Goal: Find contact information: Find contact information

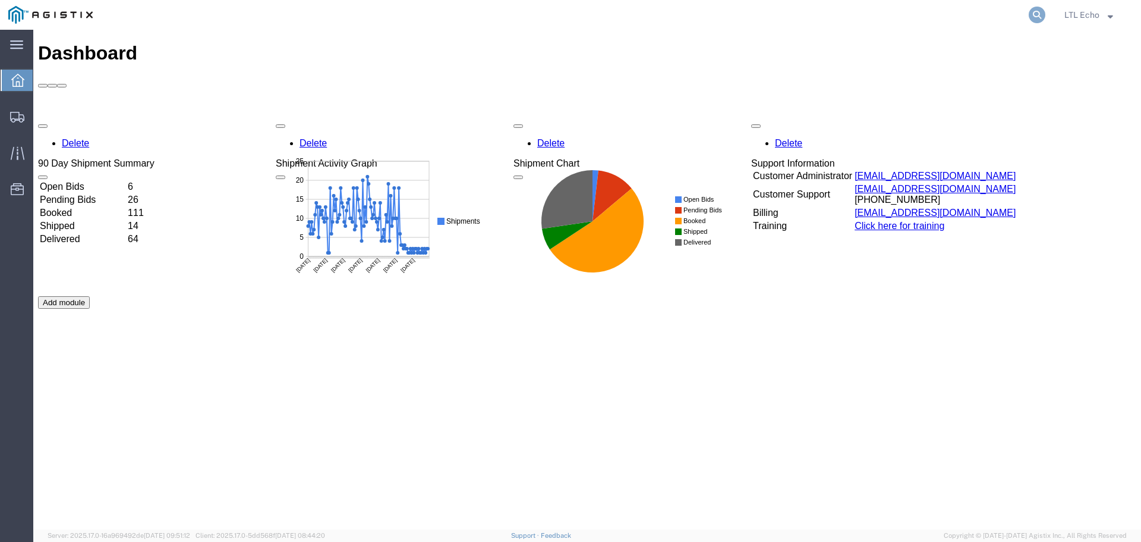
click at [1034, 15] on icon at bounding box center [1037, 15] width 17 height 17
paste input "56482356"
type input "56482356"
click at [1037, 12] on icon at bounding box center [1037, 15] width 17 height 17
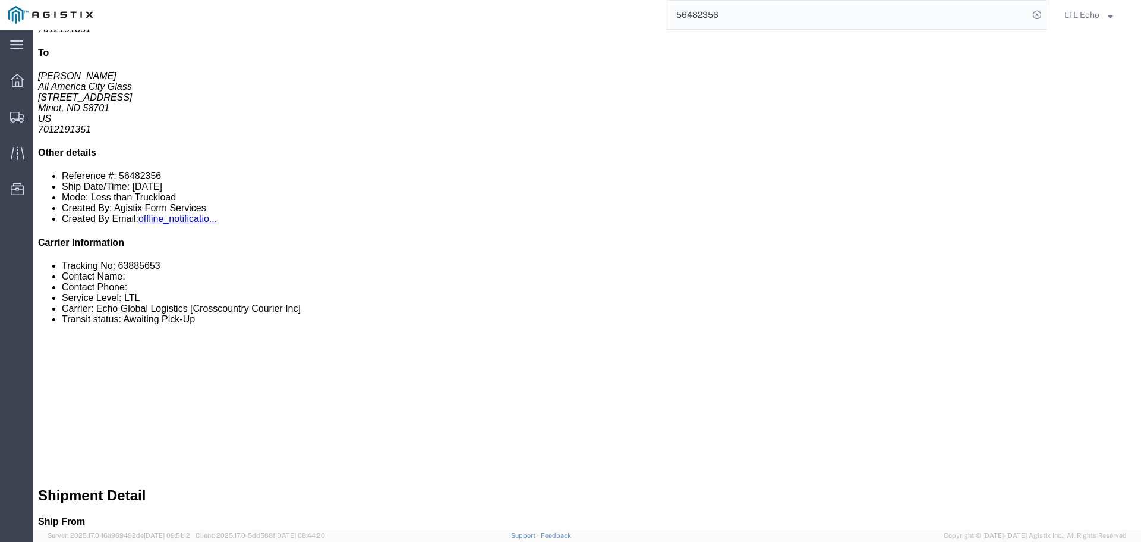
scroll to position [297, 0]
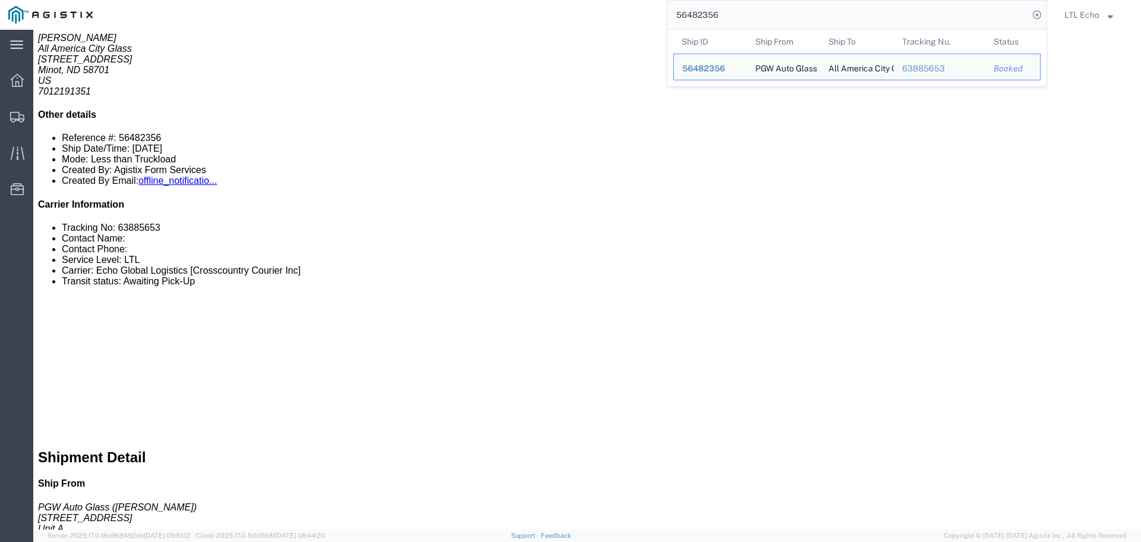
drag, startPoint x: 352, startPoint y: 396, endPoint x: 243, endPoint y: 393, distance: 108.8
click p "To: [EMAIL_ADDRESS][DOMAIN_NAME]"
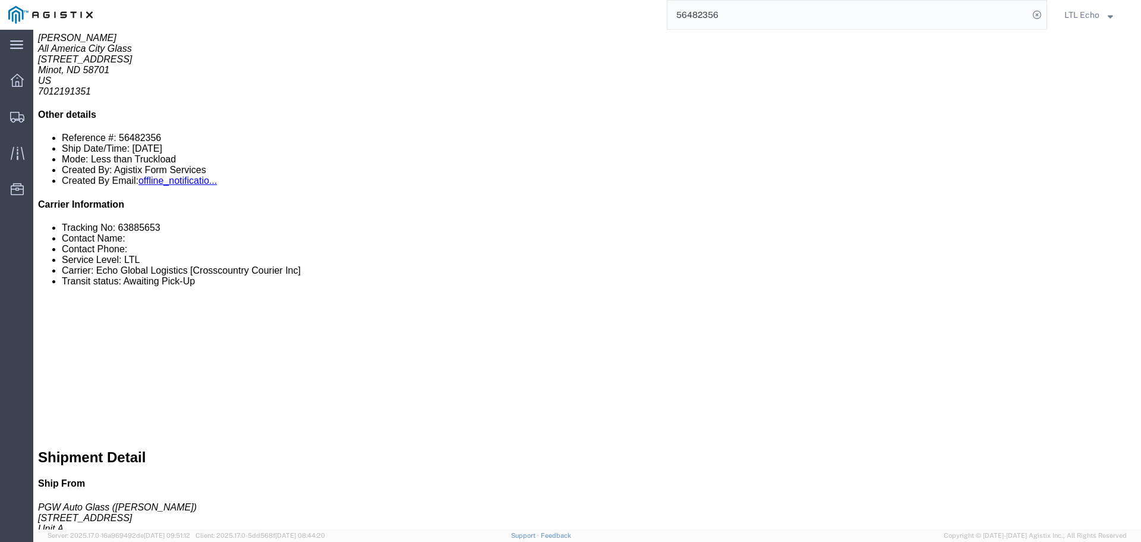
copy b "[EMAIL_ADDRESS][DOMAIN_NAME]"
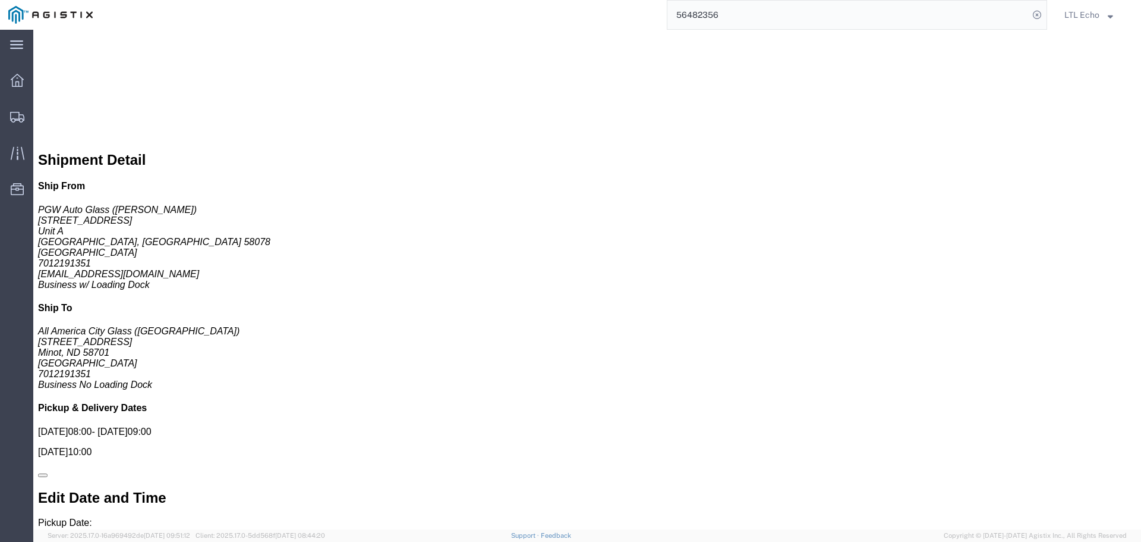
scroll to position [654, 0]
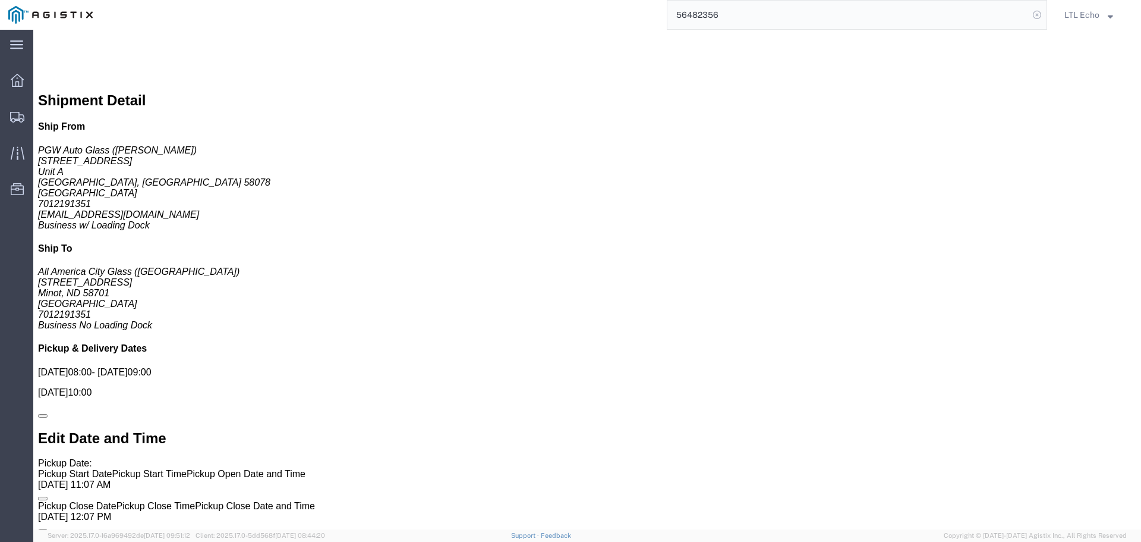
click at [1036, 17] on icon at bounding box center [1037, 15] width 17 height 17
click at [1031, 16] on icon at bounding box center [1037, 15] width 17 height 17
paste input "56489115"
type input "56489115"
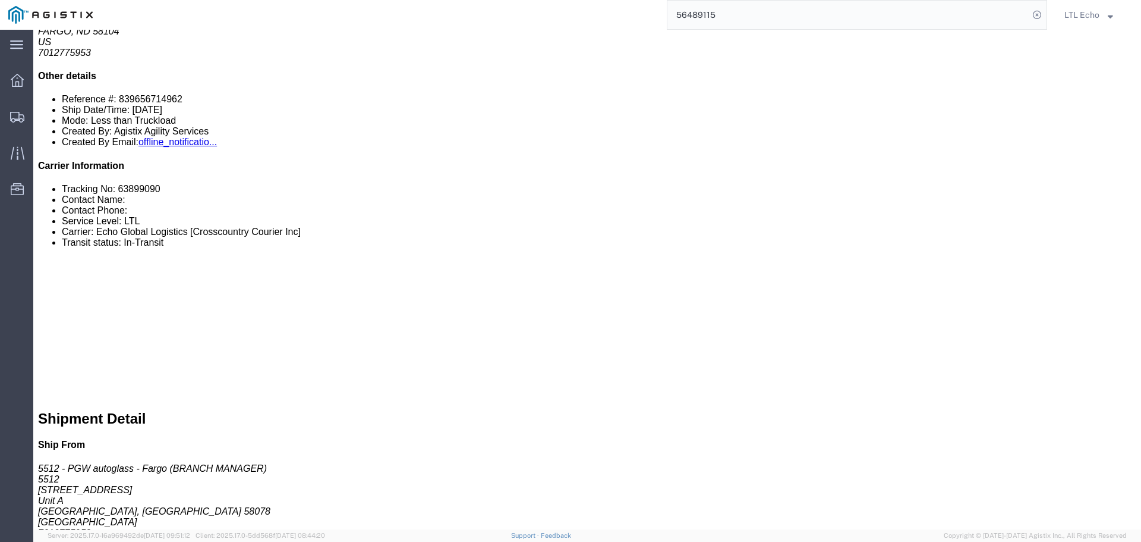
scroll to position [357, 0]
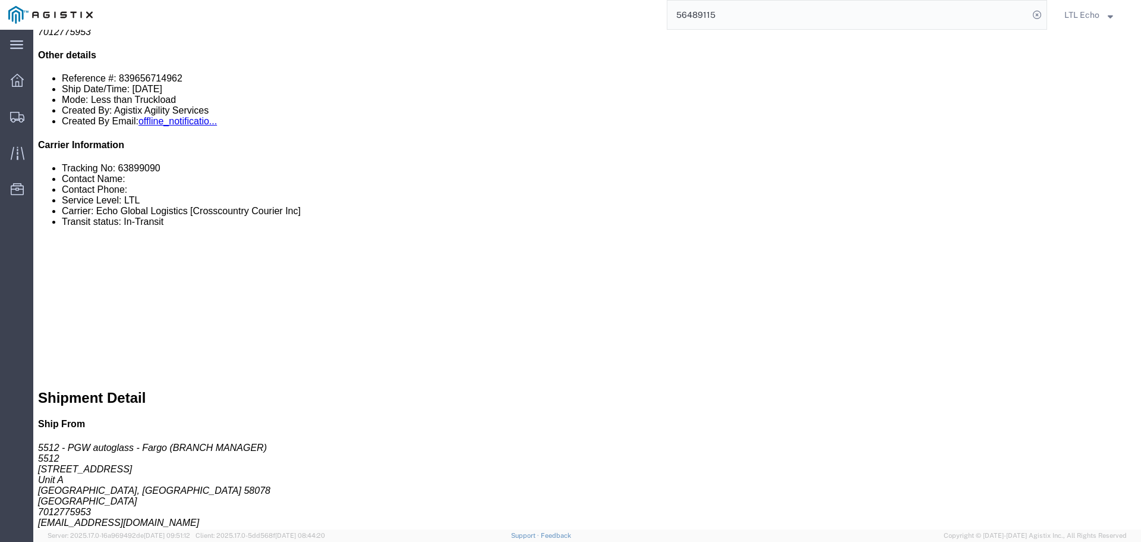
drag, startPoint x: 169, startPoint y: 346, endPoint x: 24, endPoint y: 355, distance: 145.3
click div "Shipment Notification To: [EMAIL_ADDRESS][DOMAIN_NAME]"
copy b "[EMAIL_ADDRESS][DOMAIN_NAME]"
